Goal: Check status: Check status

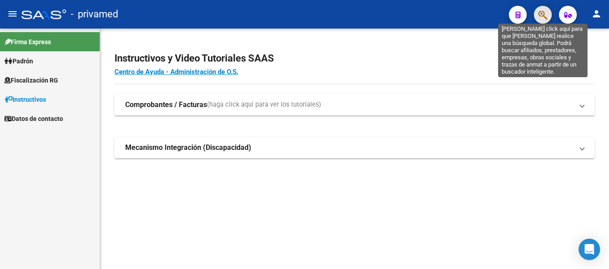
click at [546, 14] on icon "button" at bounding box center [542, 15] width 9 height 10
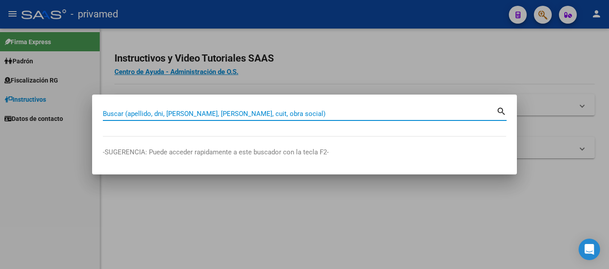
paste input "28941098"
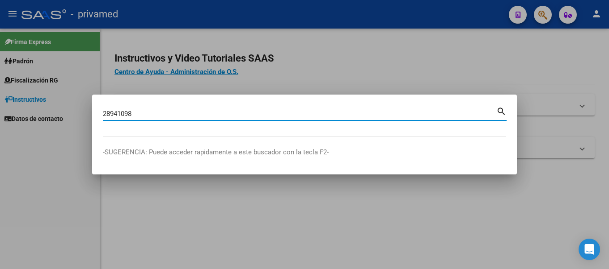
type input "28941098"
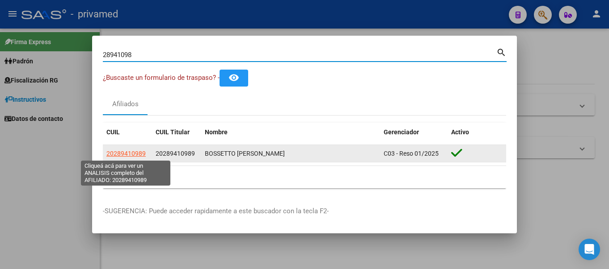
click at [122, 155] on span "20289410989" at bounding box center [125, 153] width 39 height 7
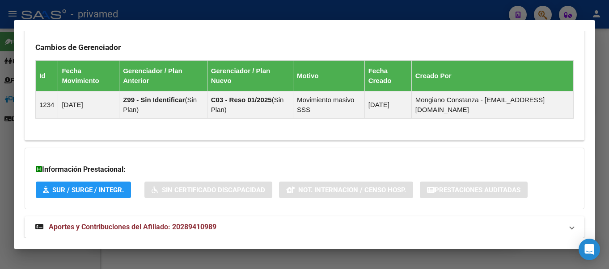
scroll to position [620, 0]
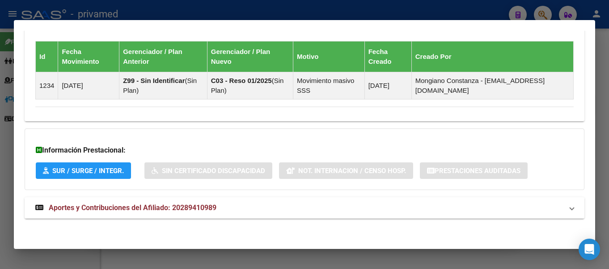
click at [201, 214] on mat-expansion-panel-header "Aportes y Contribuciones del Afiliado: 20289410989" at bounding box center [304, 207] width 559 height 21
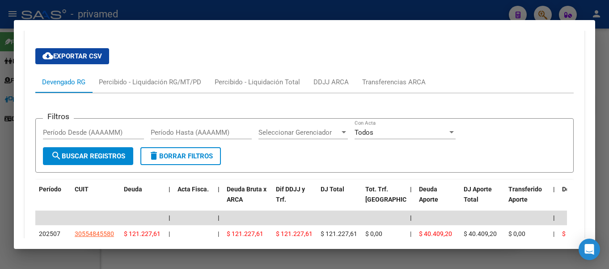
scroll to position [819, 0]
click at [373, 81] on div "Transferencias ARCA" at bounding box center [393, 83] width 63 height 10
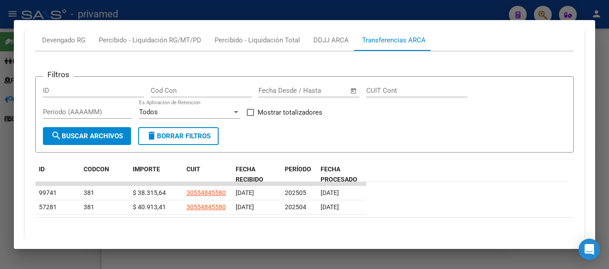
scroll to position [815, 0]
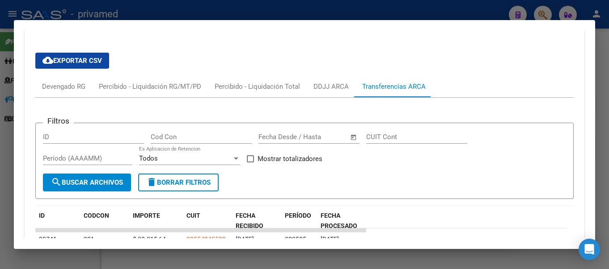
click at [384, 82] on div "Transferencias ARCA" at bounding box center [393, 87] width 63 height 10
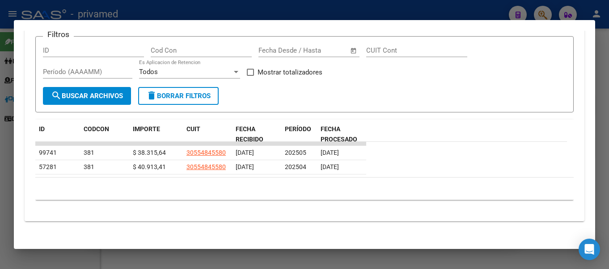
scroll to position [904, 0]
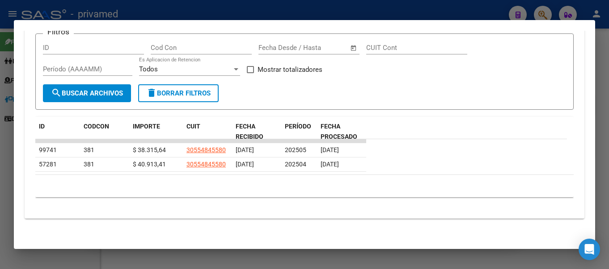
click at [376, 129] on datatable-header "ID CODCON IMPORTE CUIT FECHA RECIBIDO PERÍODO FECHA PROCESADO" at bounding box center [300, 128] width 531 height 22
click at [382, 132] on datatable-header "ID CODCON IMPORTE CUIT FECHA RECIBIDO PERÍODO FECHA PROCESADO" at bounding box center [300, 128] width 531 height 22
click at [398, 133] on datatable-header "ID CODCON IMPORTE CUIT FECHA RECIBIDO PERÍODO FECHA PROCESADO" at bounding box center [300, 128] width 531 height 22
